Goal: Information Seeking & Learning: Find contact information

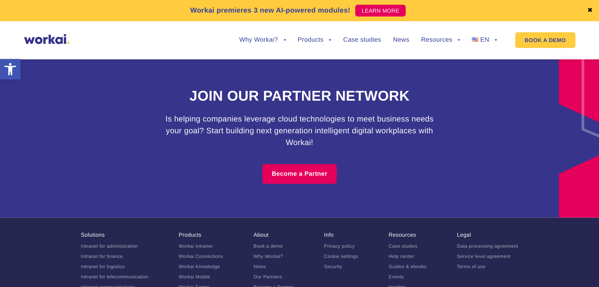
scroll to position [4457, 0]
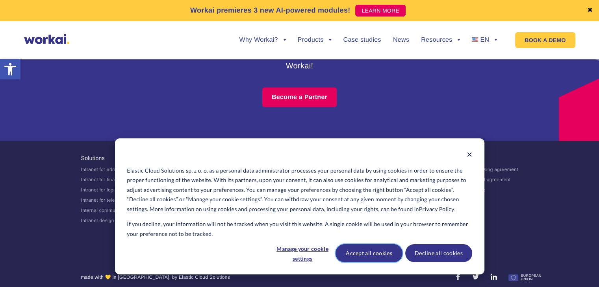
click at [379, 252] on button "Accept all cookies" at bounding box center [368, 253] width 67 height 18
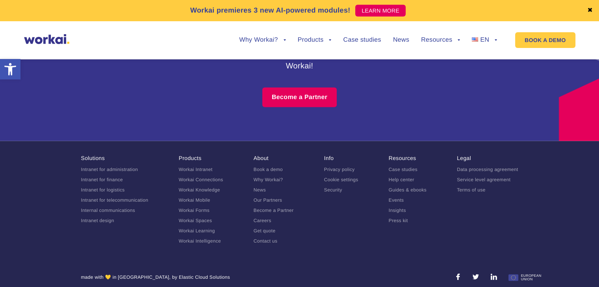
click at [263, 244] on link "Contact us" at bounding box center [266, 241] width 24 height 6
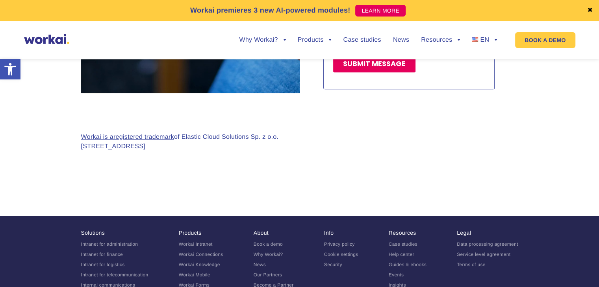
scroll to position [709, 0]
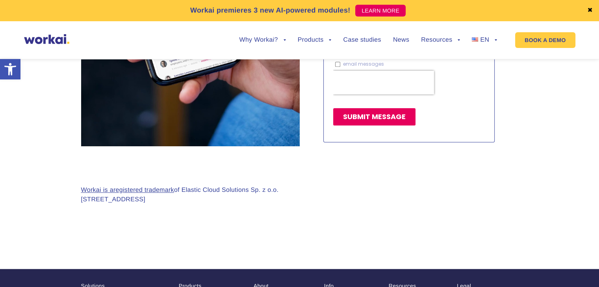
drag, startPoint x: 82, startPoint y: 189, endPoint x: 133, endPoint y: 185, distance: 50.9
click at [133, 185] on section "Workai is a registered trademark of Elastic Cloud Solutions Sp. z o.o. [STREET_…" at bounding box center [299, 201] width 599 height 110
copy p "[STREET_ADDRESS]"
drag, startPoint x: 137, startPoint y: 187, endPoint x: 159, endPoint y: 187, distance: 21.6
click at [159, 187] on p "Workai is a registered trademark of Elastic Cloud Solutions Sp. z o.o. [STREET_…" at bounding box center [180, 195] width 198 height 19
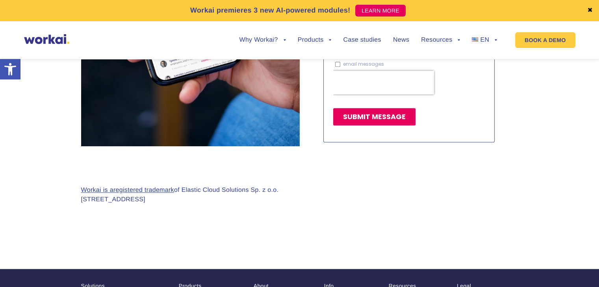
copy p "15-540"
click at [163, 189] on p "Workai is a registered trademark of Elastic Cloud Solutions Sp. z o.o. [STREET_…" at bounding box center [180, 195] width 198 height 19
drag, startPoint x: 158, startPoint y: 186, endPoint x: 184, endPoint y: 188, distance: 26.0
click at [184, 188] on p "Workai is a registered trademark of Elastic Cloud Solutions Sp. z o.o. [STREET_…" at bounding box center [180, 195] width 198 height 19
copy p "Bialystok"
